Goal: Transaction & Acquisition: Purchase product/service

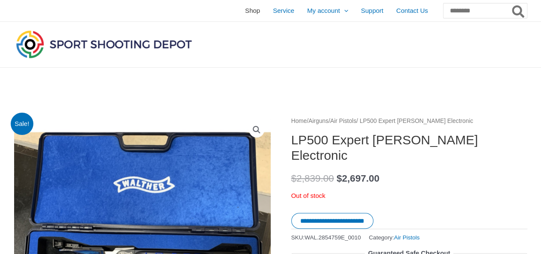
click at [239, 6] on link "Shop" at bounding box center [253, 10] width 28 height 21
click at [245, 8] on span "Shop" at bounding box center [252, 10] width 15 height 21
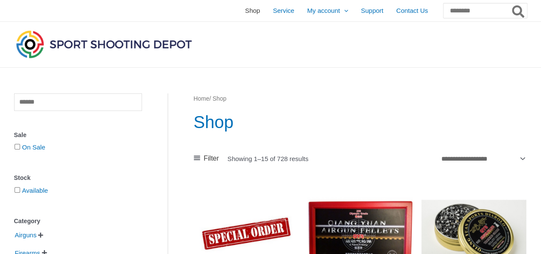
click at [245, 9] on span "Shop" at bounding box center [252, 10] width 15 height 21
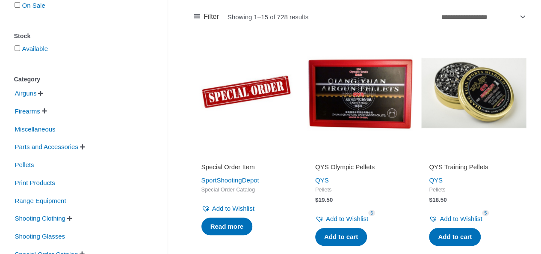
scroll to position [178, 0]
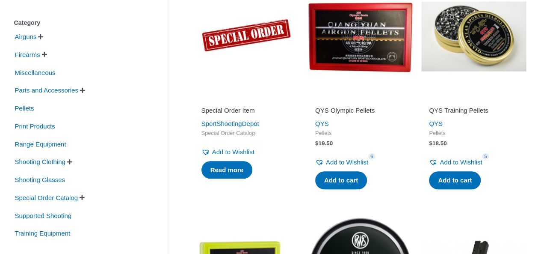
scroll to position [215, 0]
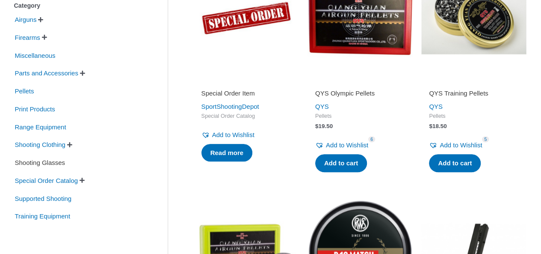
click at [56, 163] on span "Shooting Glasses" at bounding box center [40, 162] width 52 height 15
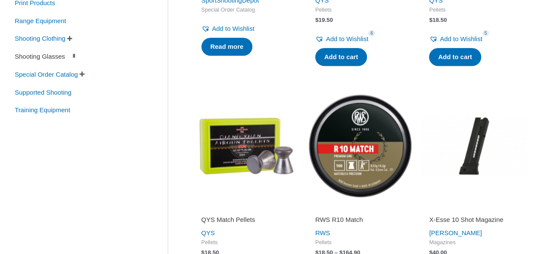
scroll to position [322, 0]
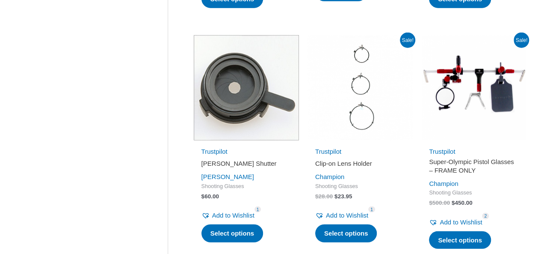
scroll to position [1110, 0]
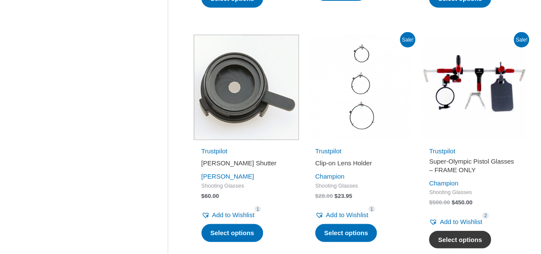
click at [458, 239] on link "Select options" at bounding box center [460, 240] width 62 height 18
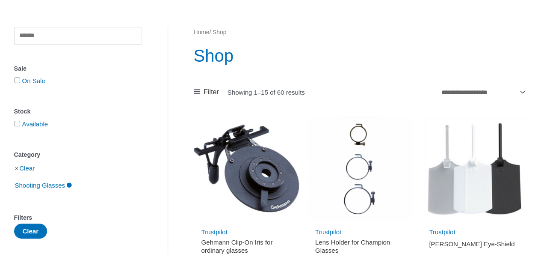
scroll to position [0, 0]
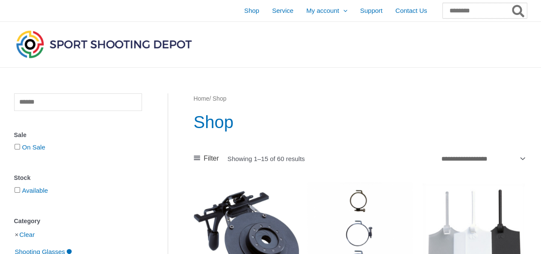
click at [468, 10] on input "Search for:" at bounding box center [485, 10] width 84 height 15
type input "****"
click at [511, 3] on button "Search" at bounding box center [519, 10] width 17 height 15
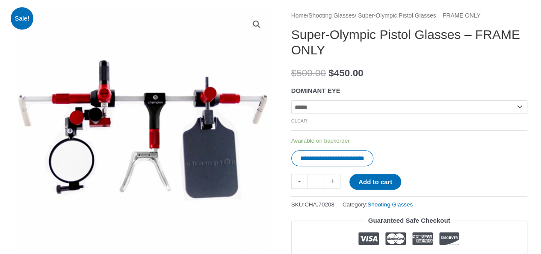
scroll to position [88, 0]
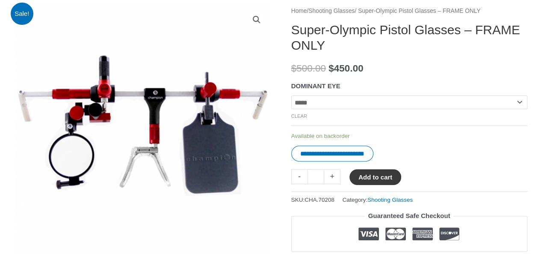
click at [397, 175] on button "Add to cart" at bounding box center [376, 177] width 52 height 16
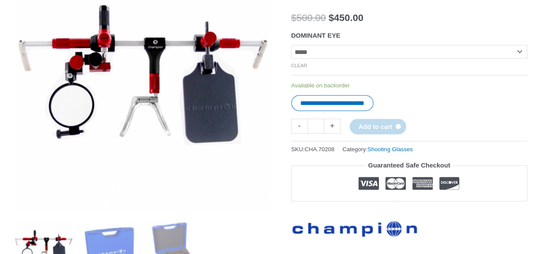
scroll to position [128, 0]
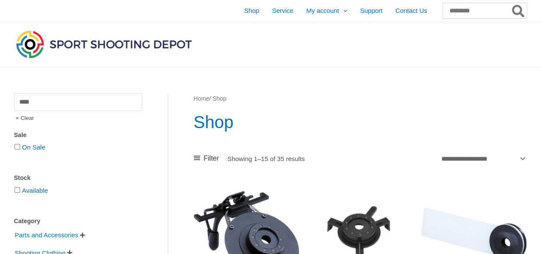
click at [444, 12] on input "Search for:" at bounding box center [485, 10] width 84 height 15
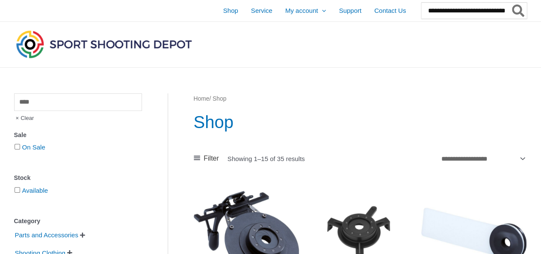
scroll to position [0, 20]
type input "**********"
click at [511, 3] on button "Search" at bounding box center [519, 11] width 17 height 16
